Goal: Task Accomplishment & Management: Complete application form

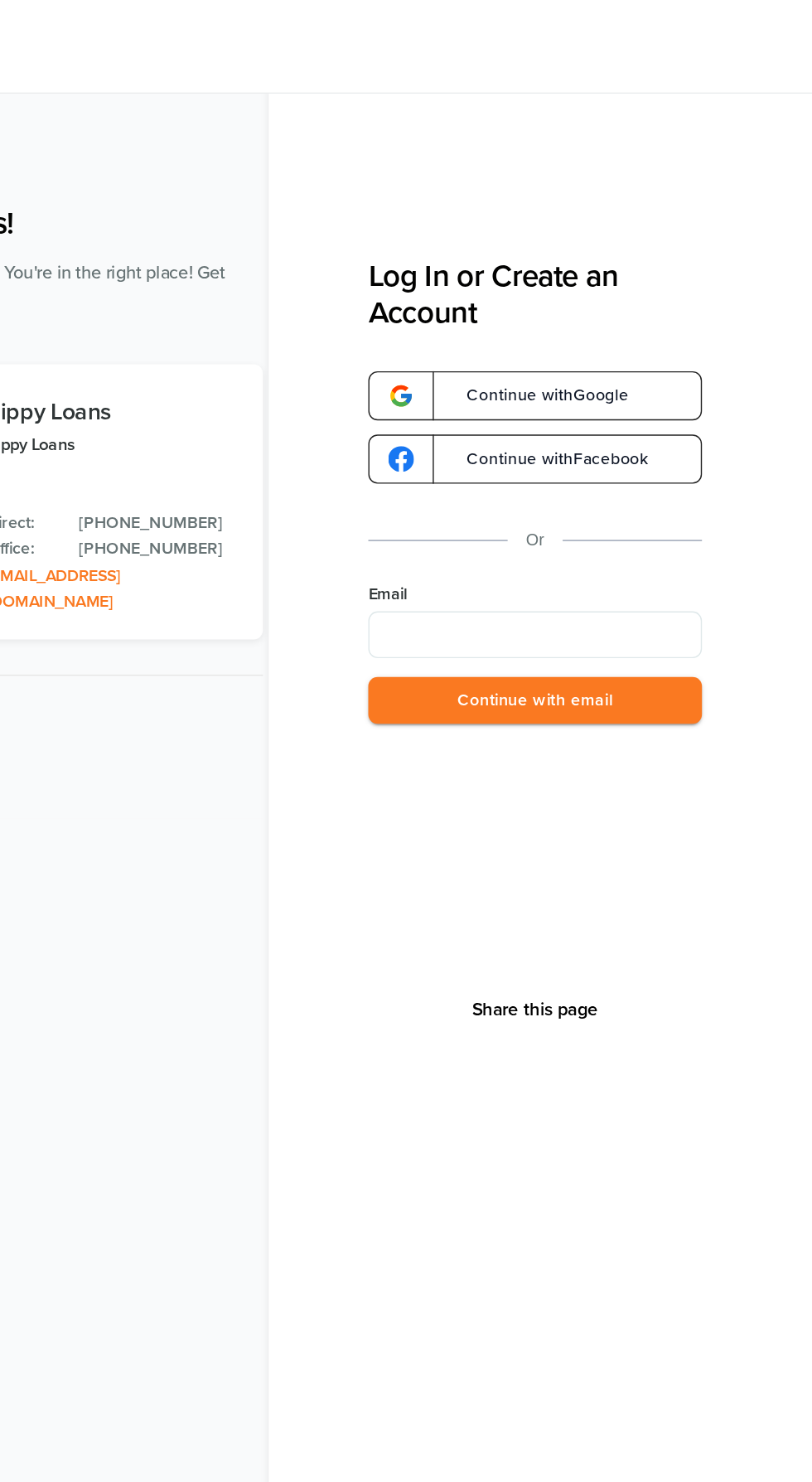
click at [548, 449] on input "Email" at bounding box center [615, 449] width 236 height 33
type input "**********"
click at [561, 497] on button "Continue with email" at bounding box center [615, 496] width 236 height 34
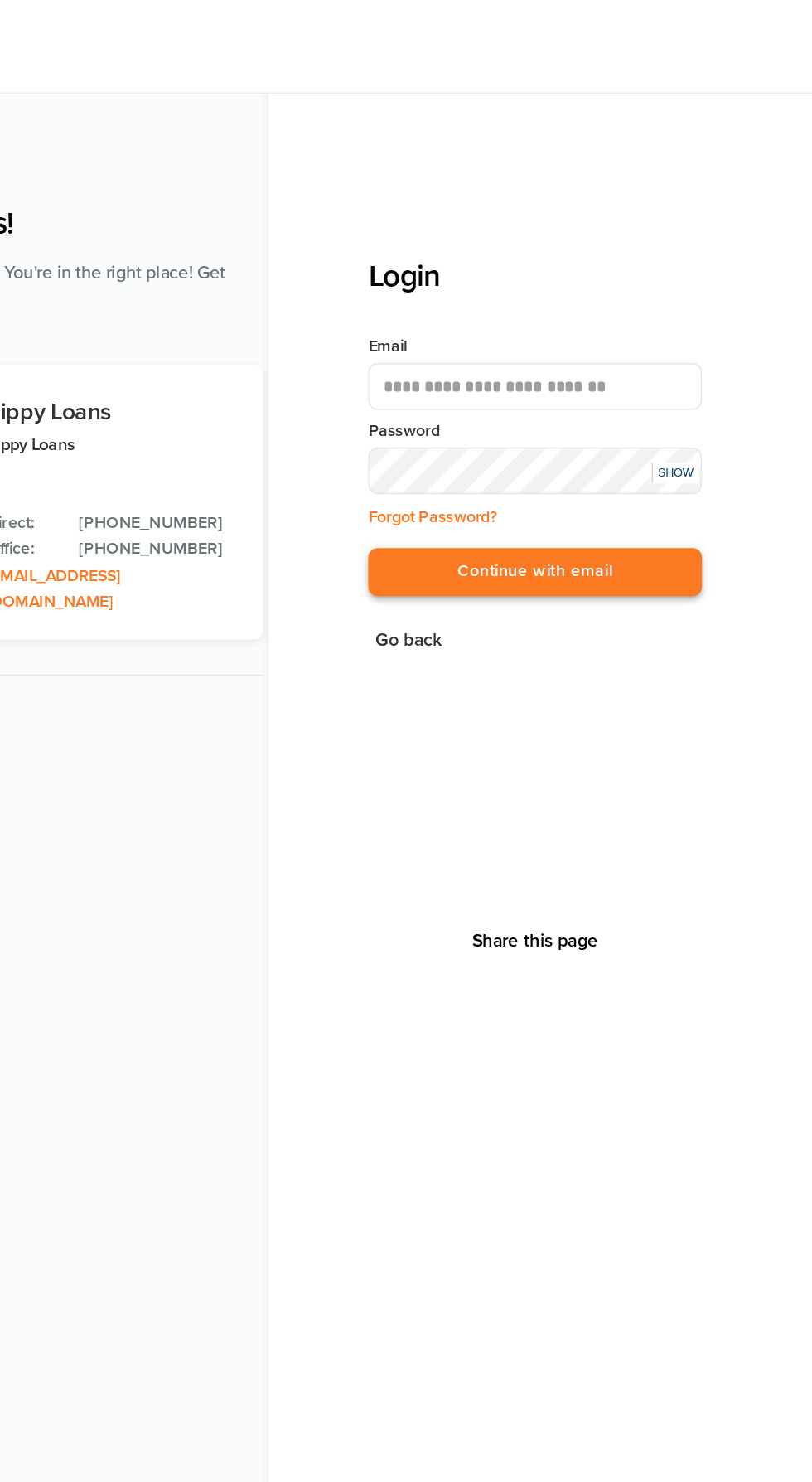
click at [532, 396] on button "Continue with email" at bounding box center [615, 405] width 236 height 34
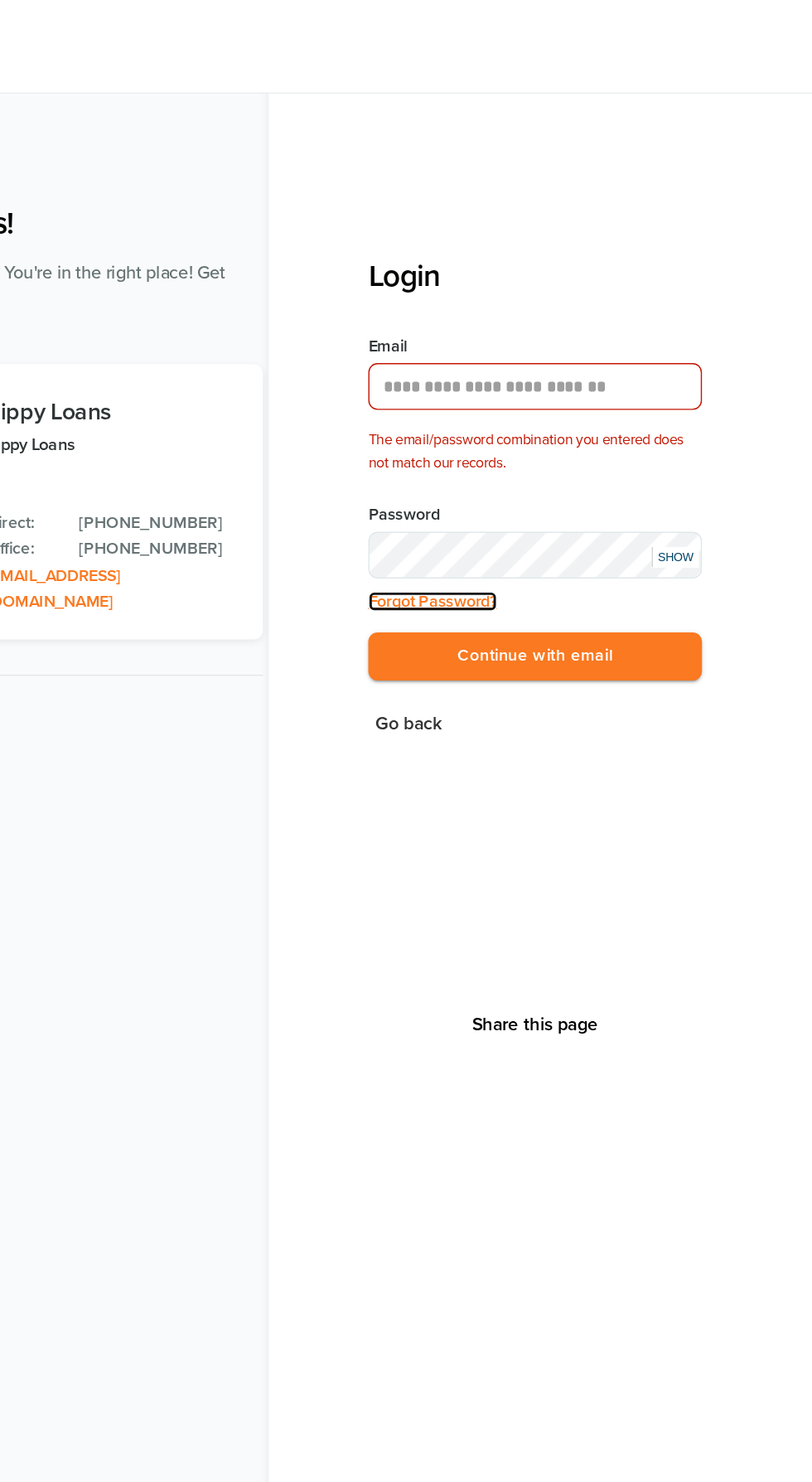
click at [561, 423] on link "Forgot Password?" at bounding box center [543, 426] width 91 height 14
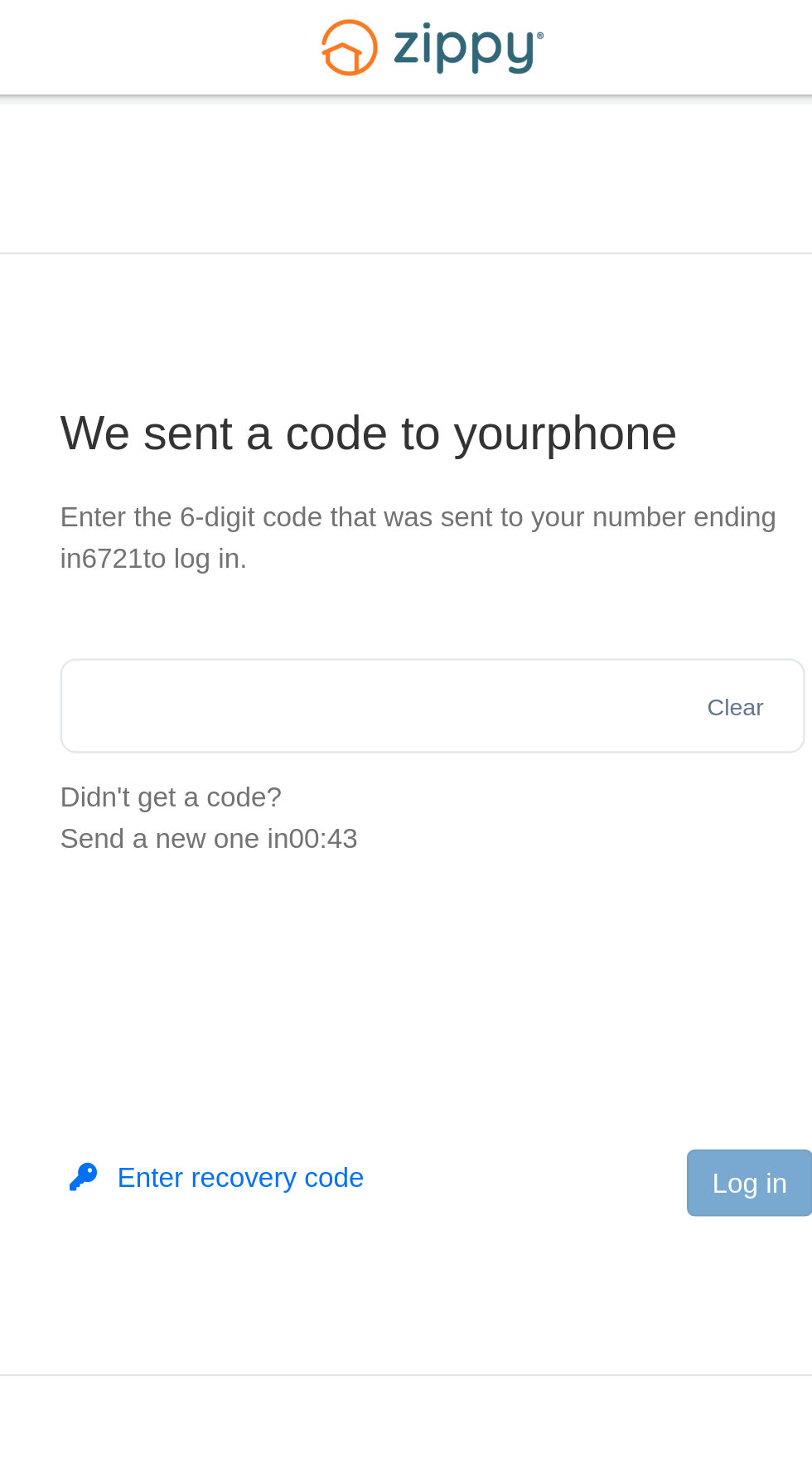
click at [410, 20] on img at bounding box center [406, 20] width 114 height 39
click at [319, 303] on input "text" at bounding box center [406, 297] width 313 height 40
